Goal: Task Accomplishment & Management: Use online tool/utility

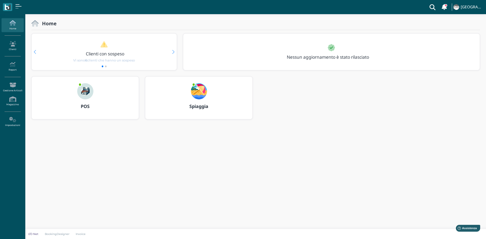
click at [90, 104] on b "POS" at bounding box center [85, 106] width 9 height 6
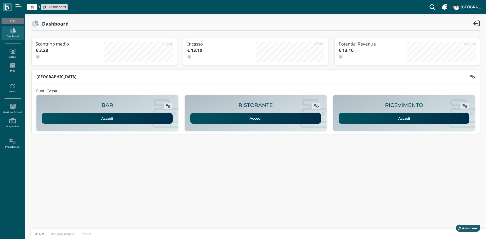
click at [411, 116] on link "Accedi" at bounding box center [403, 118] width 131 height 11
